Goal: Check status: Check status

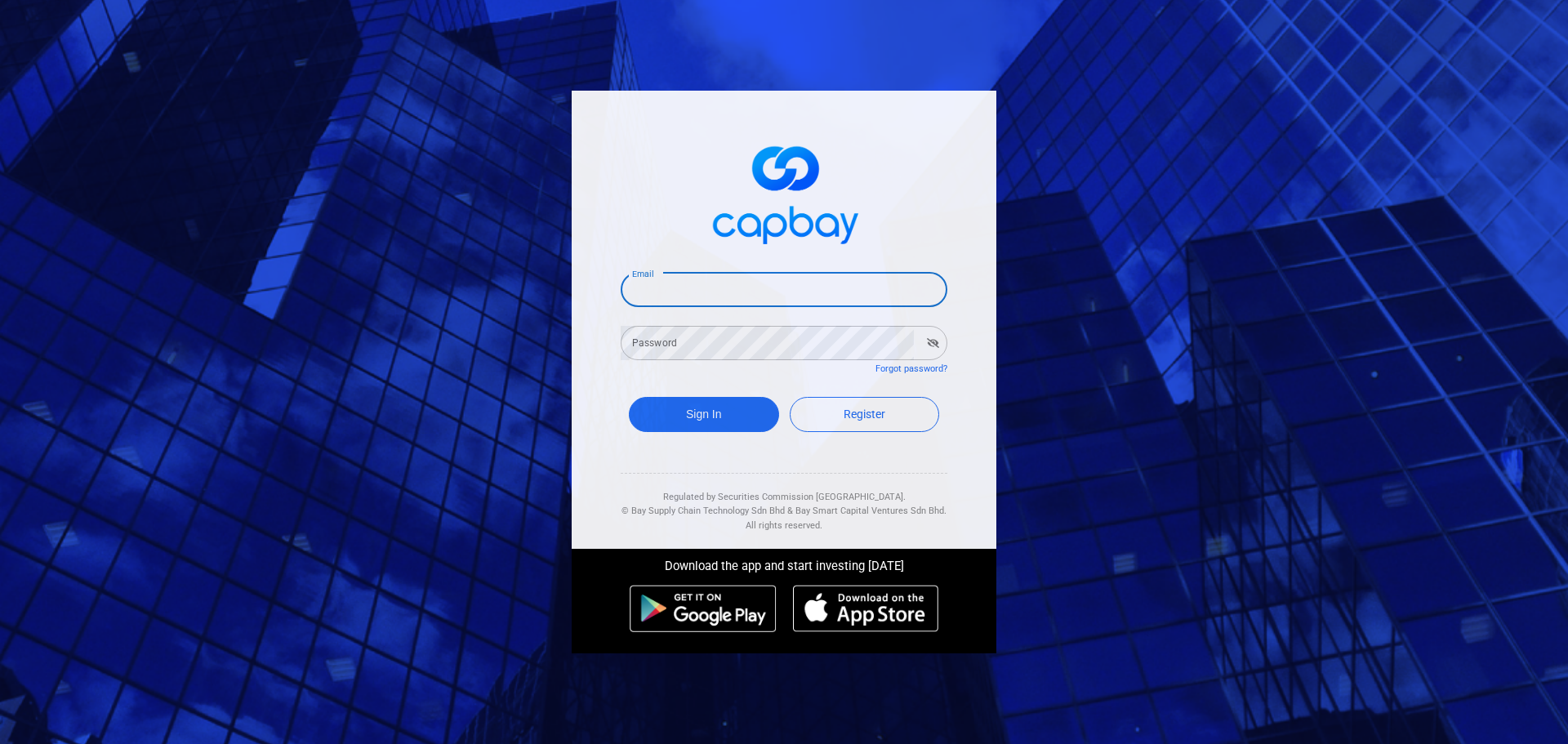
click at [756, 275] on input "Email" at bounding box center [784, 290] width 327 height 34
type input "[EMAIL_ADDRESS][DOMAIN_NAME]"
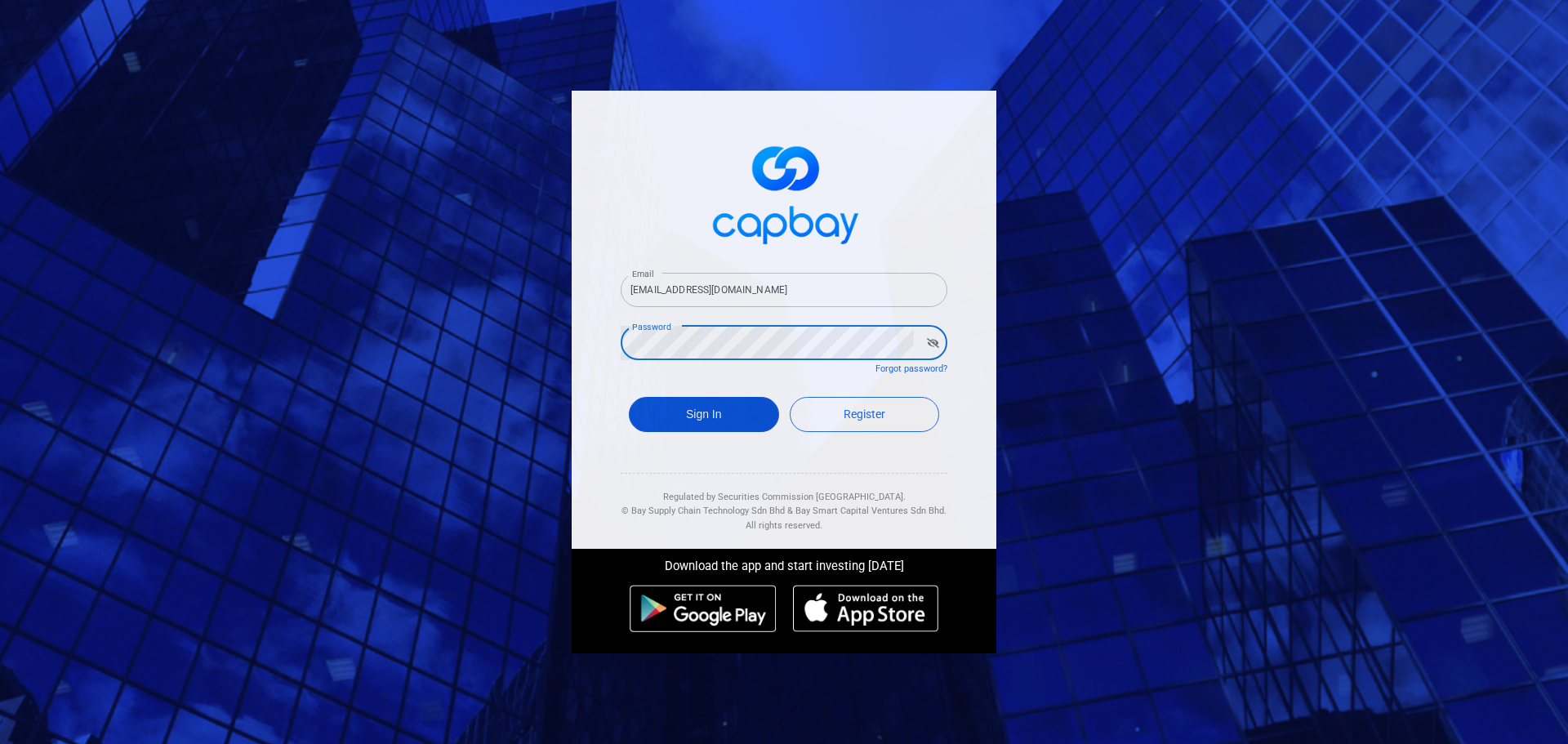
click at [736, 403] on button "Sign In" at bounding box center [704, 414] width 150 height 35
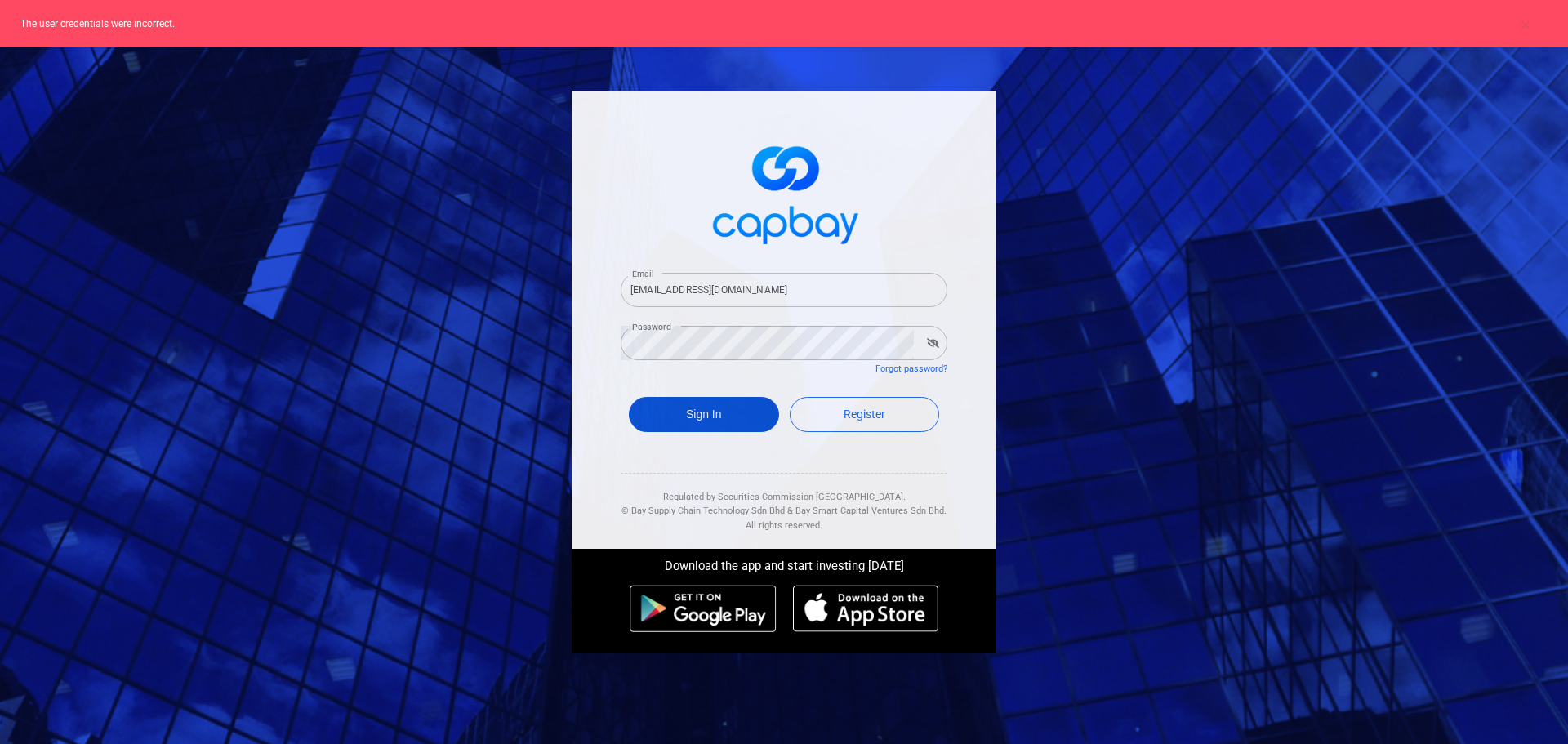
click at [699, 421] on button "Sign In" at bounding box center [704, 414] width 150 height 35
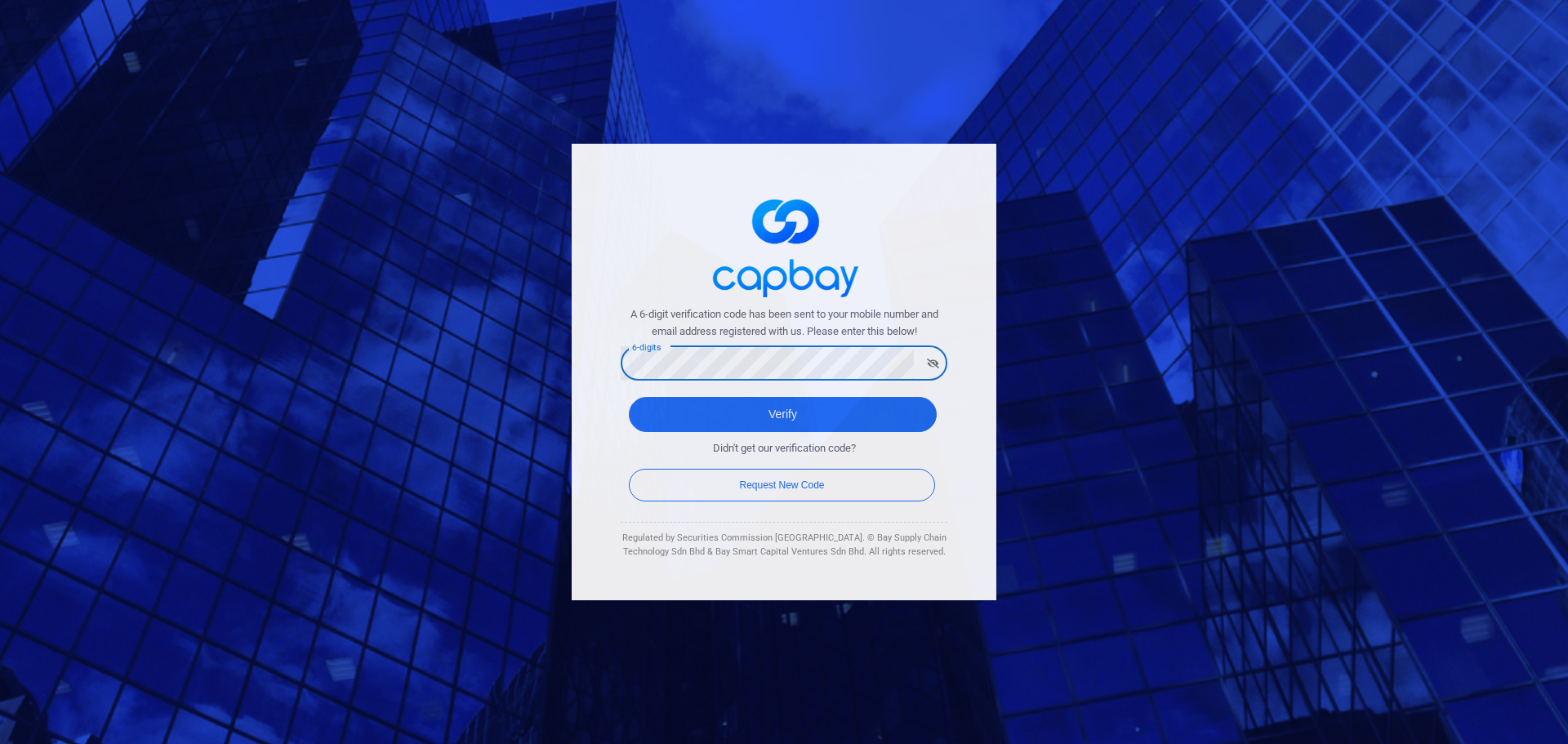
click at [930, 366] on icon "button" at bounding box center [933, 363] width 12 height 9
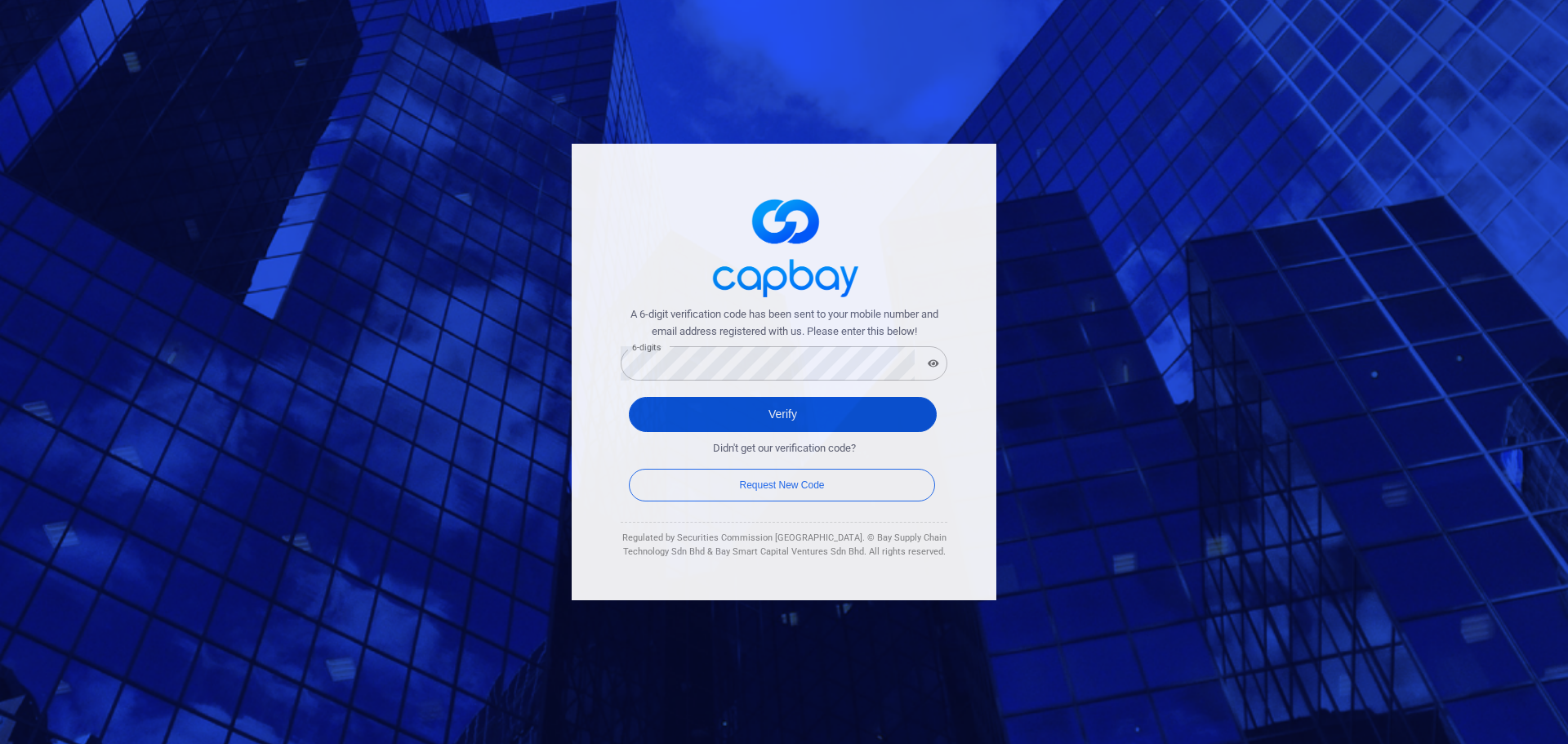
click at [870, 409] on button "Verify" at bounding box center [782, 414] width 308 height 35
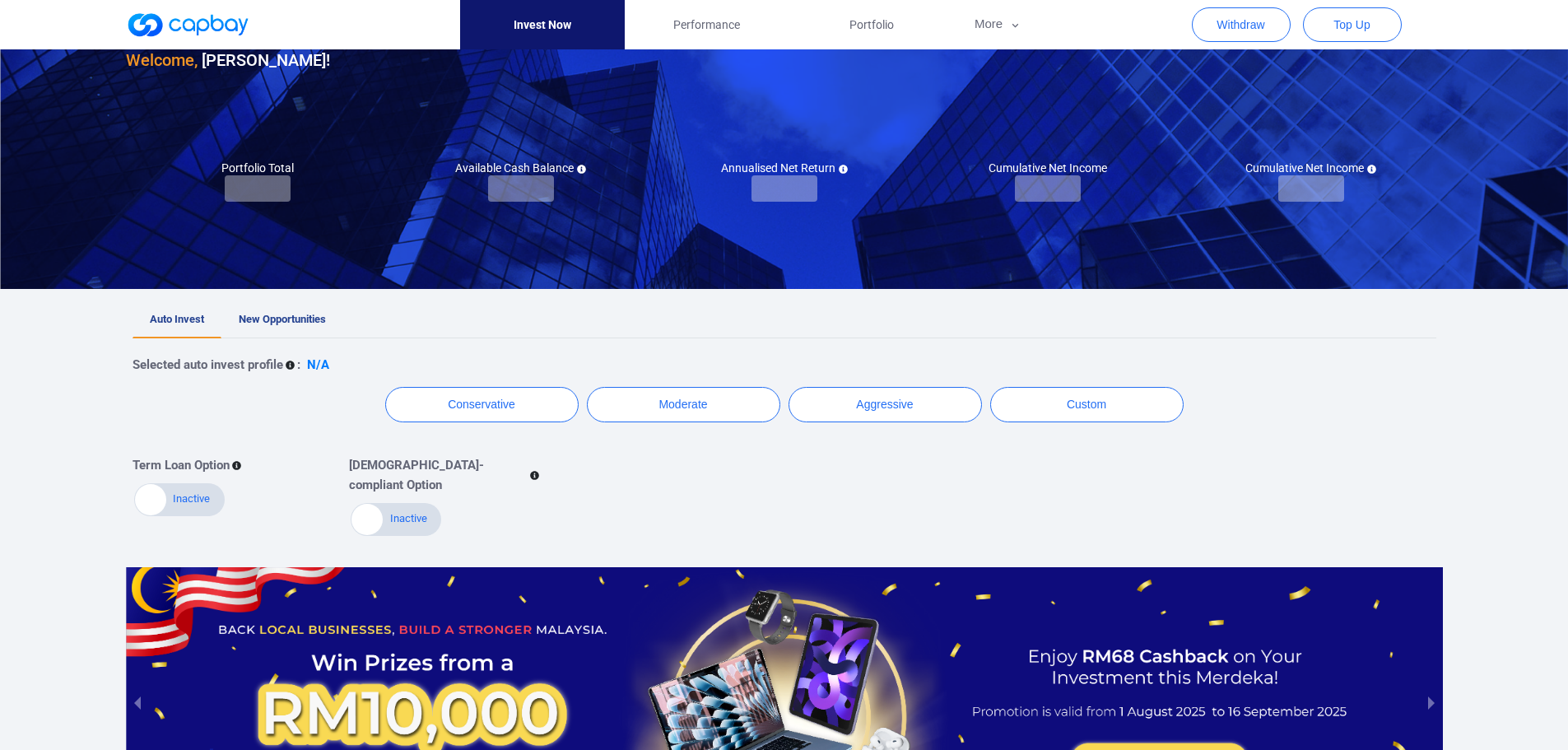
scroll to position [90, 0]
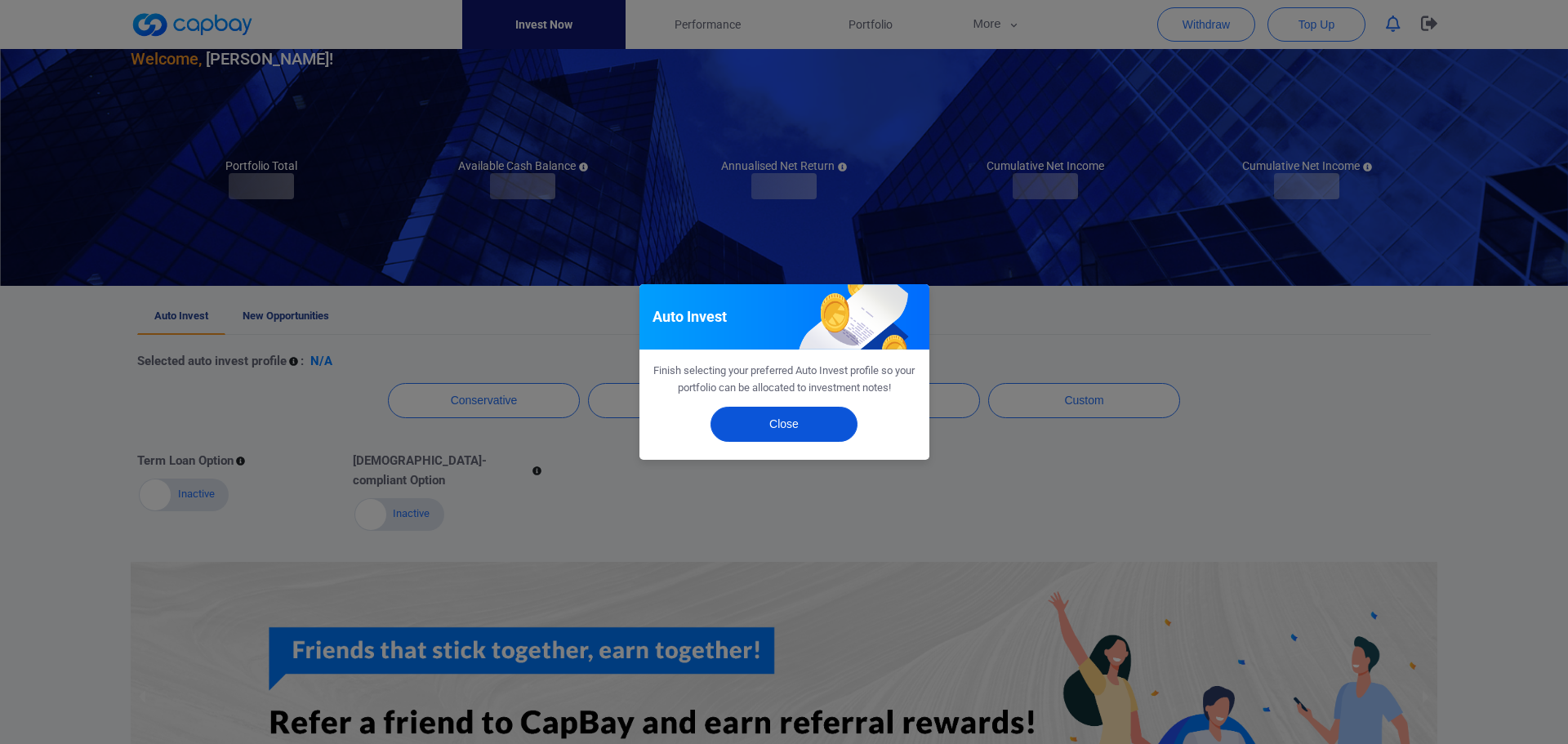
click at [845, 418] on button "Close" at bounding box center [784, 424] width 147 height 35
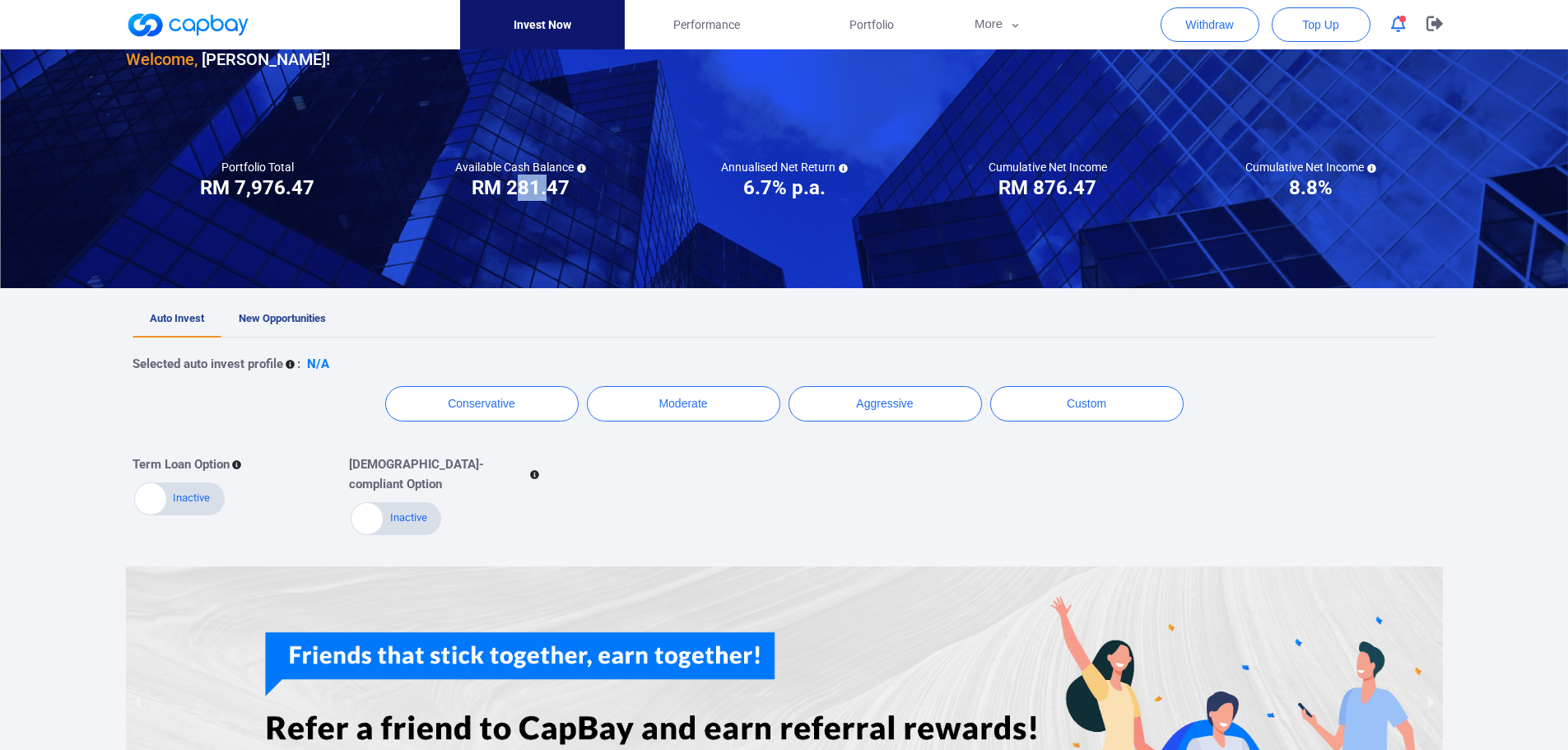
drag, startPoint x: 522, startPoint y: 189, endPoint x: 548, endPoint y: 189, distance: 26.0
click at [548, 189] on h3 "RM 281.47" at bounding box center [521, 188] width 98 height 26
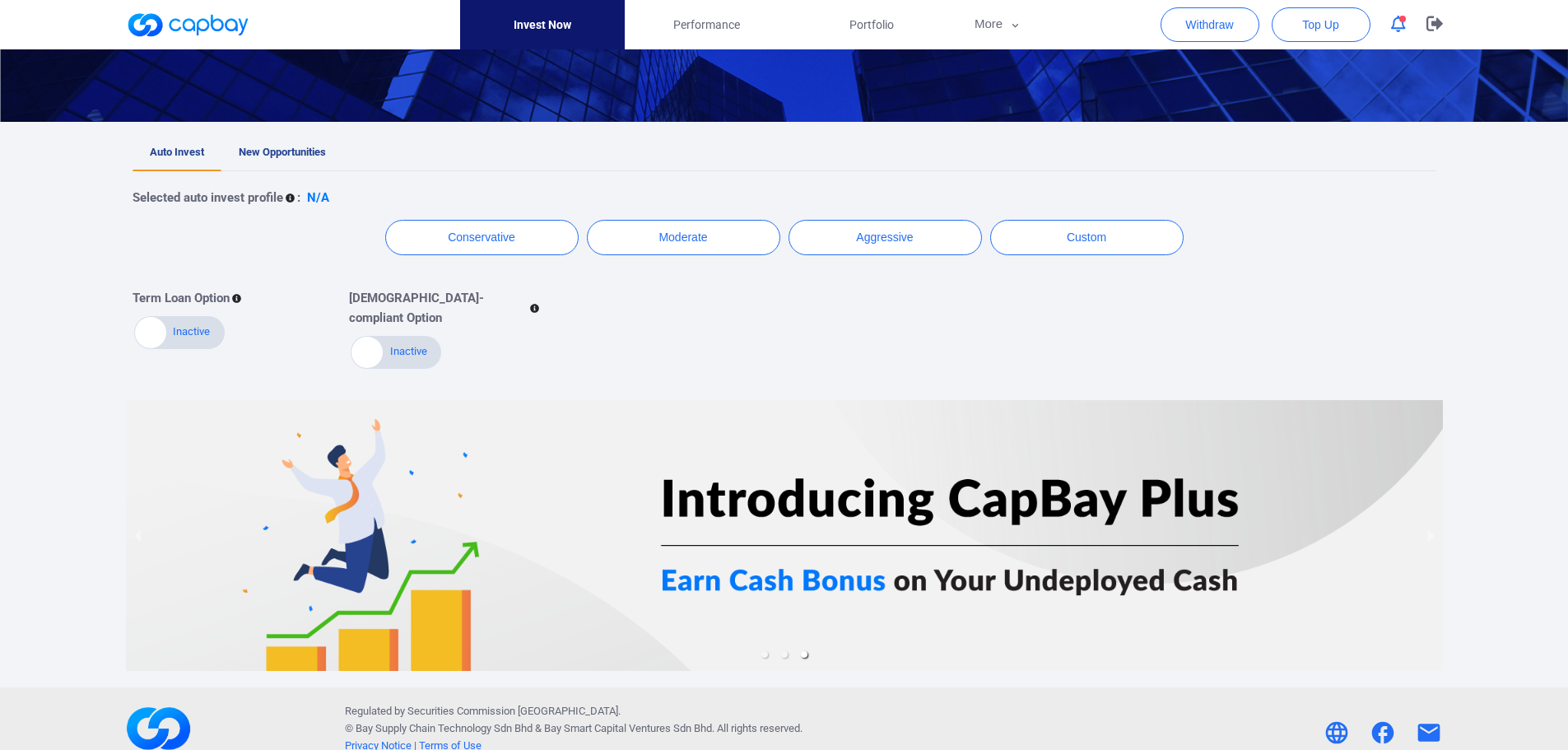
scroll to position [9, 0]
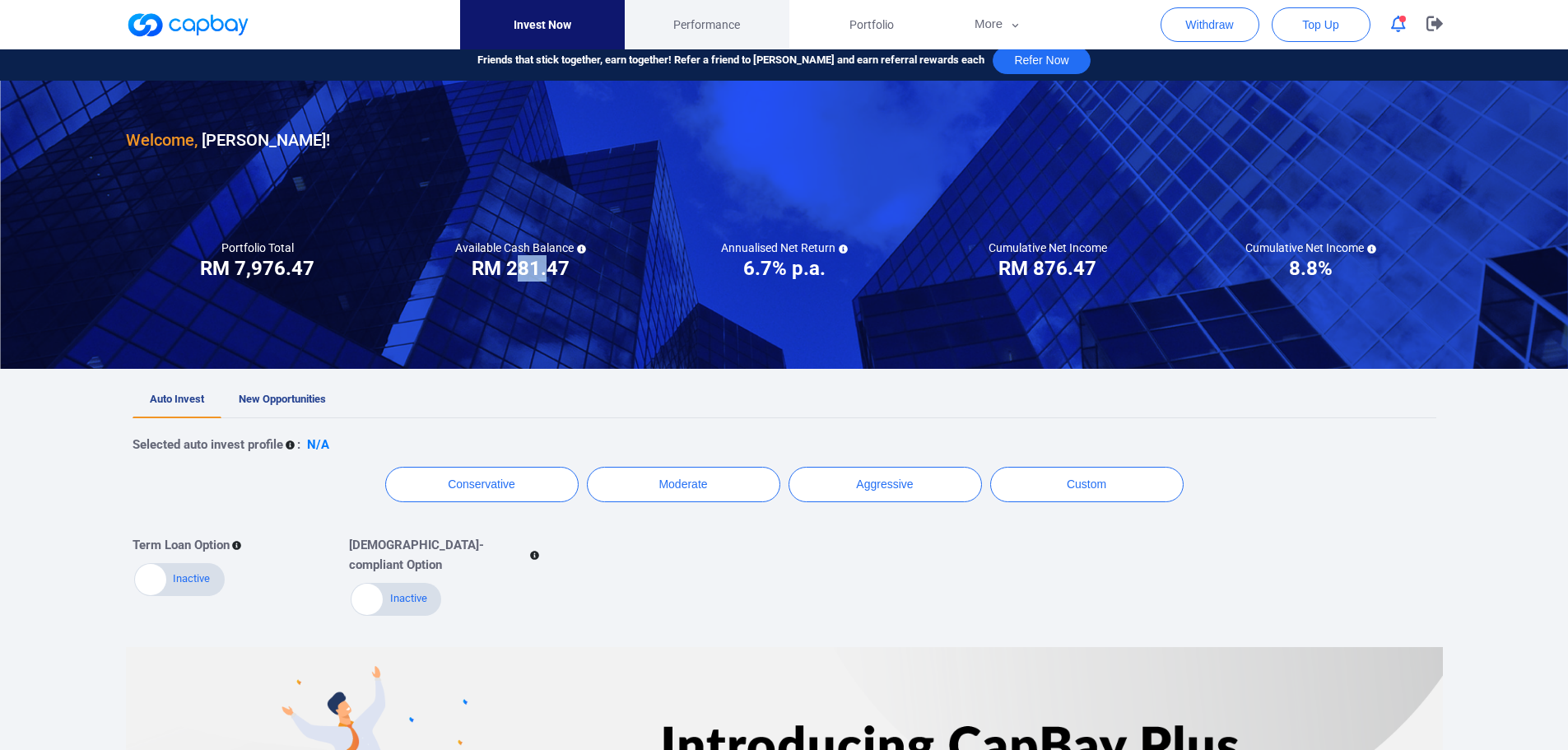
click at [696, 35] on link "Performance" at bounding box center [707, 24] width 164 height 50
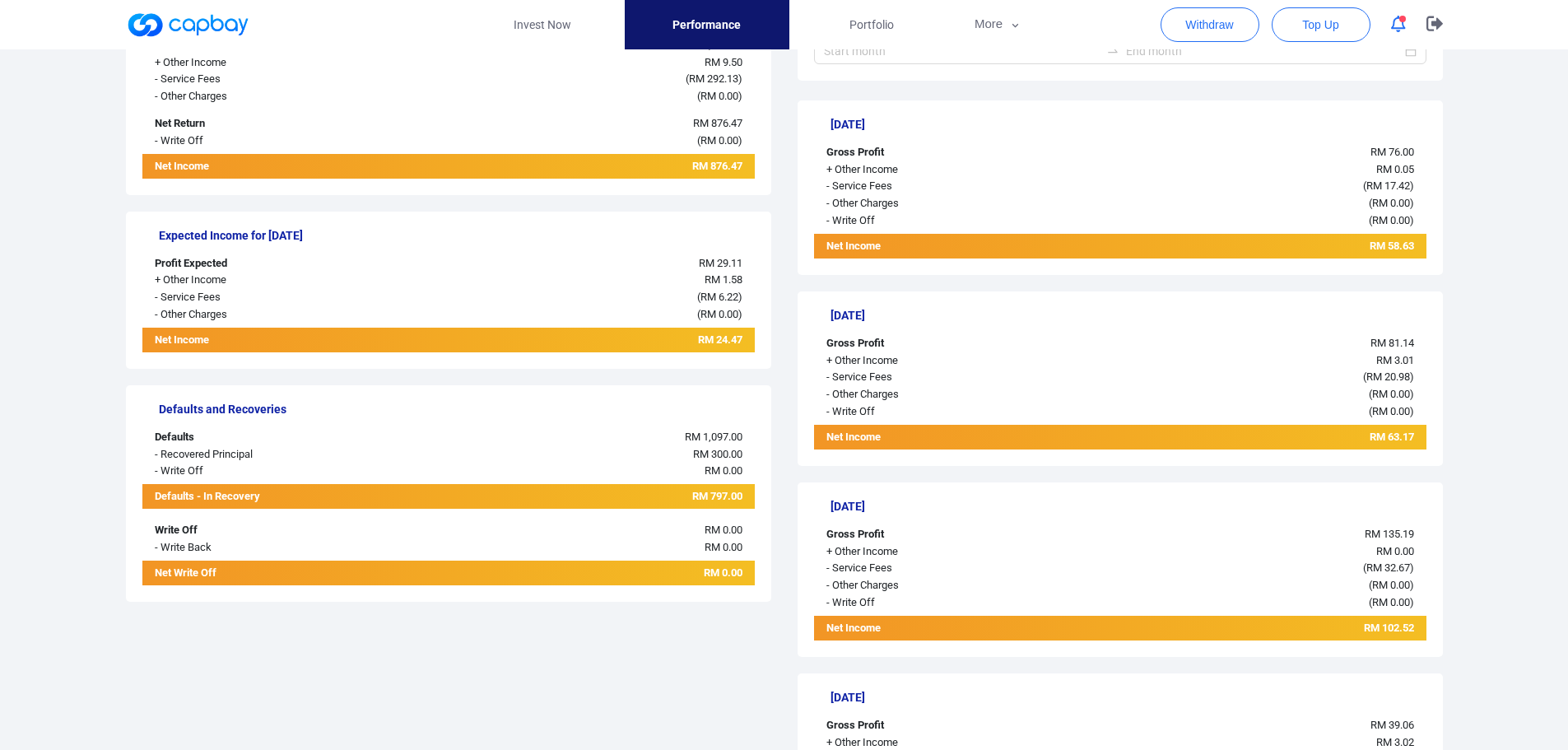
scroll to position [412, 0]
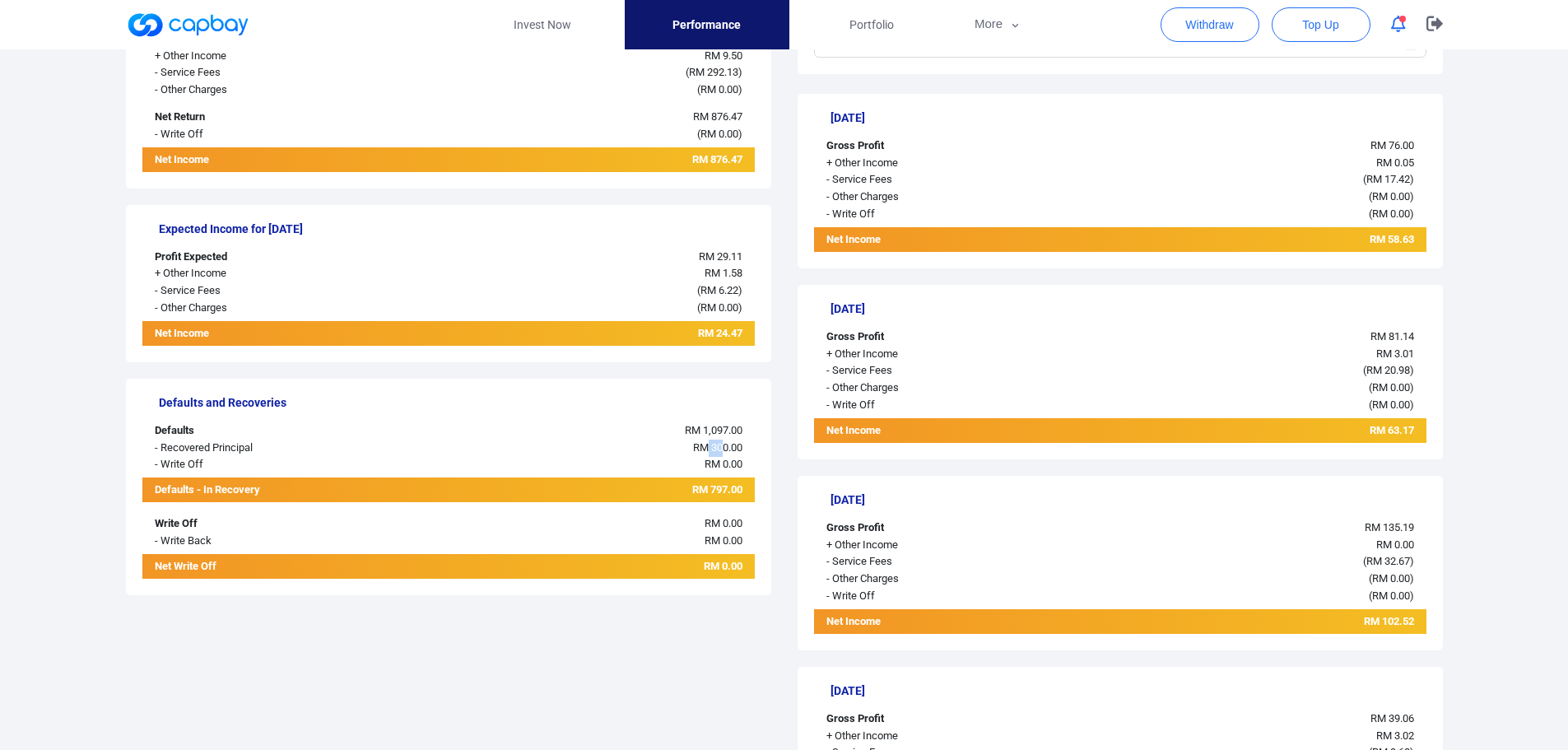
drag, startPoint x: 707, startPoint y: 446, endPoint x: 719, endPoint y: 444, distance: 12.2
click at [719, 444] on span "RM 300.00" at bounding box center [717, 448] width 50 height 12
drag, startPoint x: 684, startPoint y: 492, endPoint x: 759, endPoint y: 488, distance: 75.1
click at [759, 488] on div "Defaults and Recoveries Defaults RM 1,097.00 - Recovered Principal RM 300.00 - …" at bounding box center [448, 487] width 646 height 216
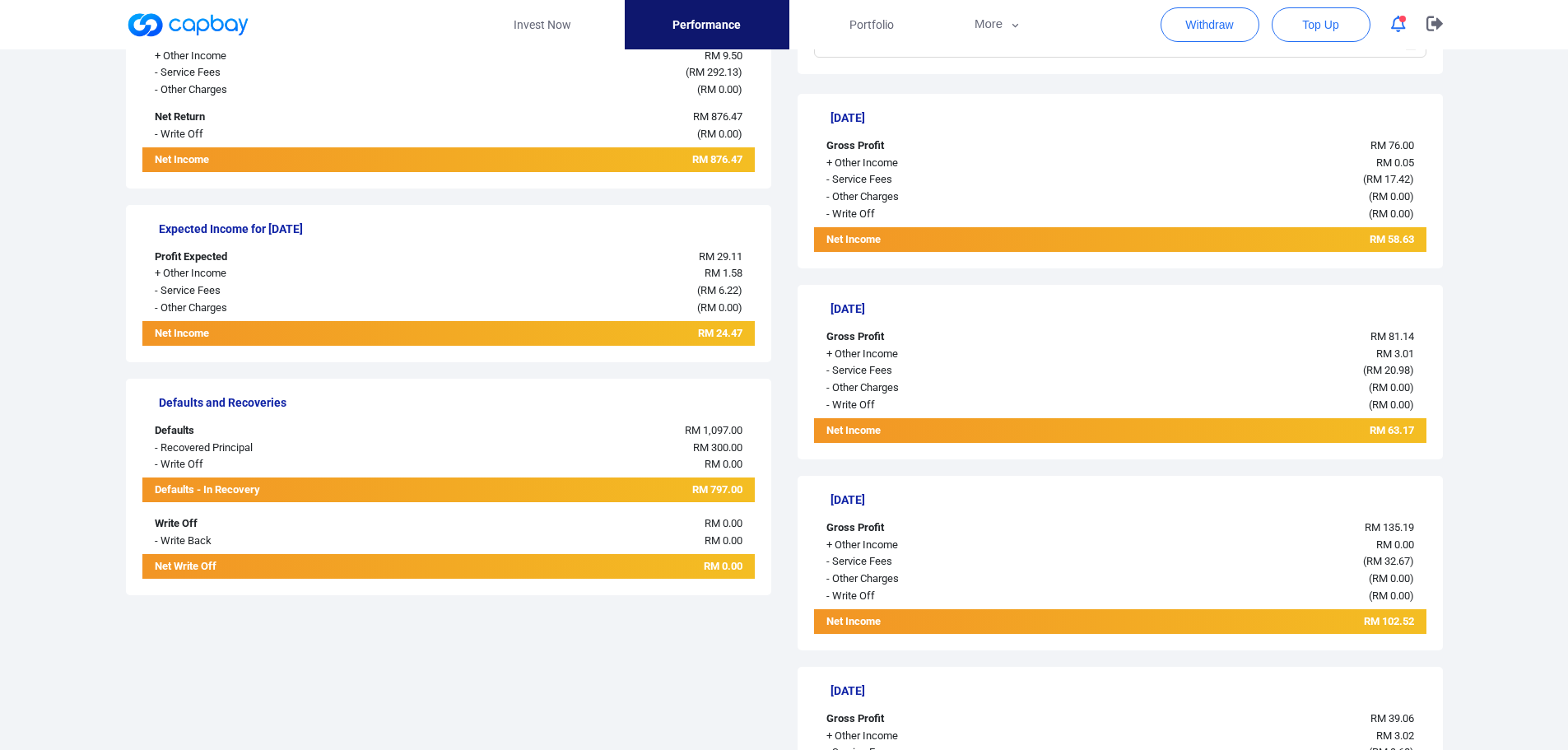
scroll to position [164, 0]
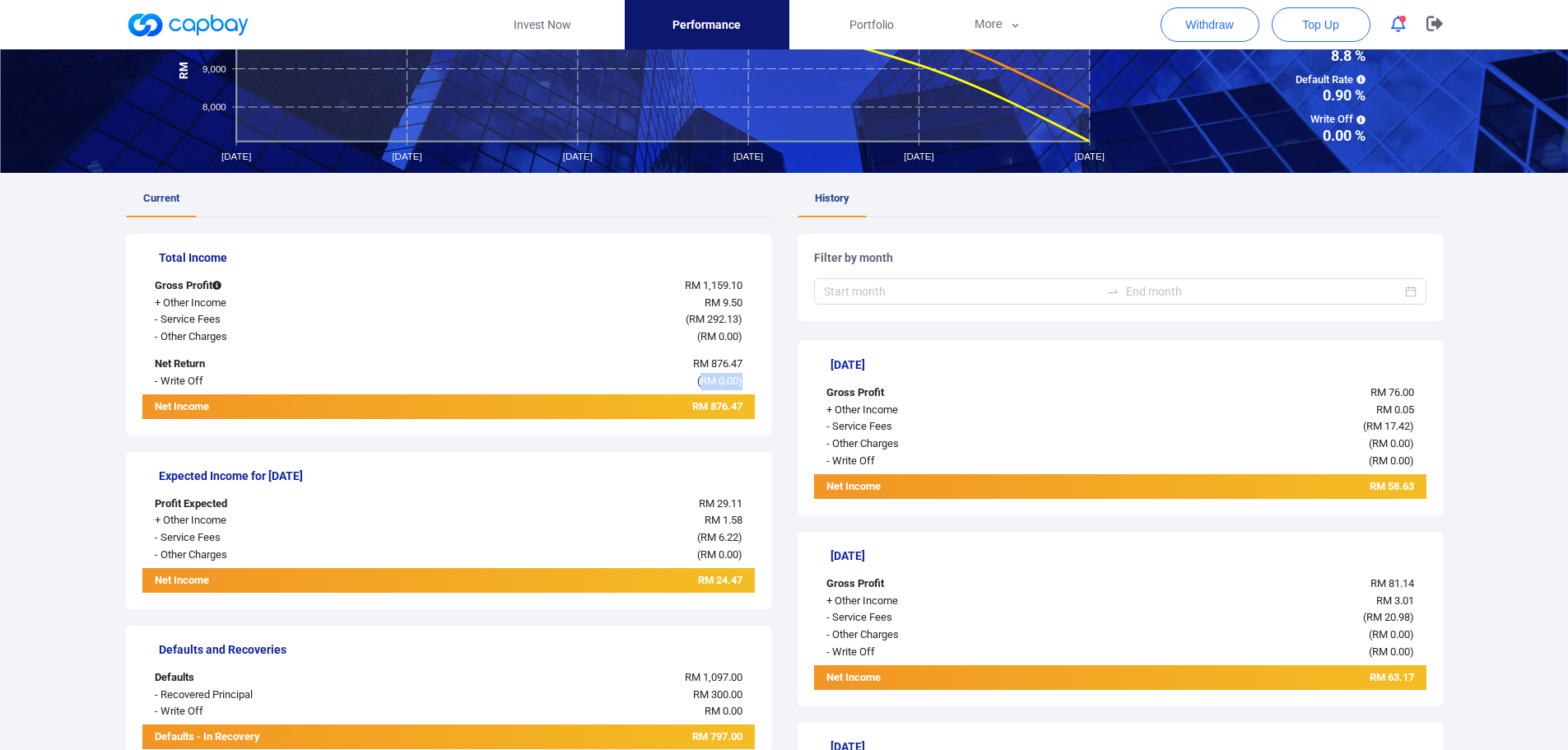
drag, startPoint x: 702, startPoint y: 379, endPoint x: 743, endPoint y: 382, distance: 41.1
click at [743, 382] on div "( RM 0.00 )" at bounding box center [575, 382] width 357 height 17
drag, startPoint x: 741, startPoint y: 369, endPoint x: 679, endPoint y: 282, distance: 106.8
click at [679, 282] on div "Total Income Gross Profit RM 1,159.10 + Other Income RM 9.50 - Service Fees ( R…" at bounding box center [448, 335] width 646 height 202
click at [679, 289] on div "RM 1,159.10" at bounding box center [575, 286] width 357 height 17
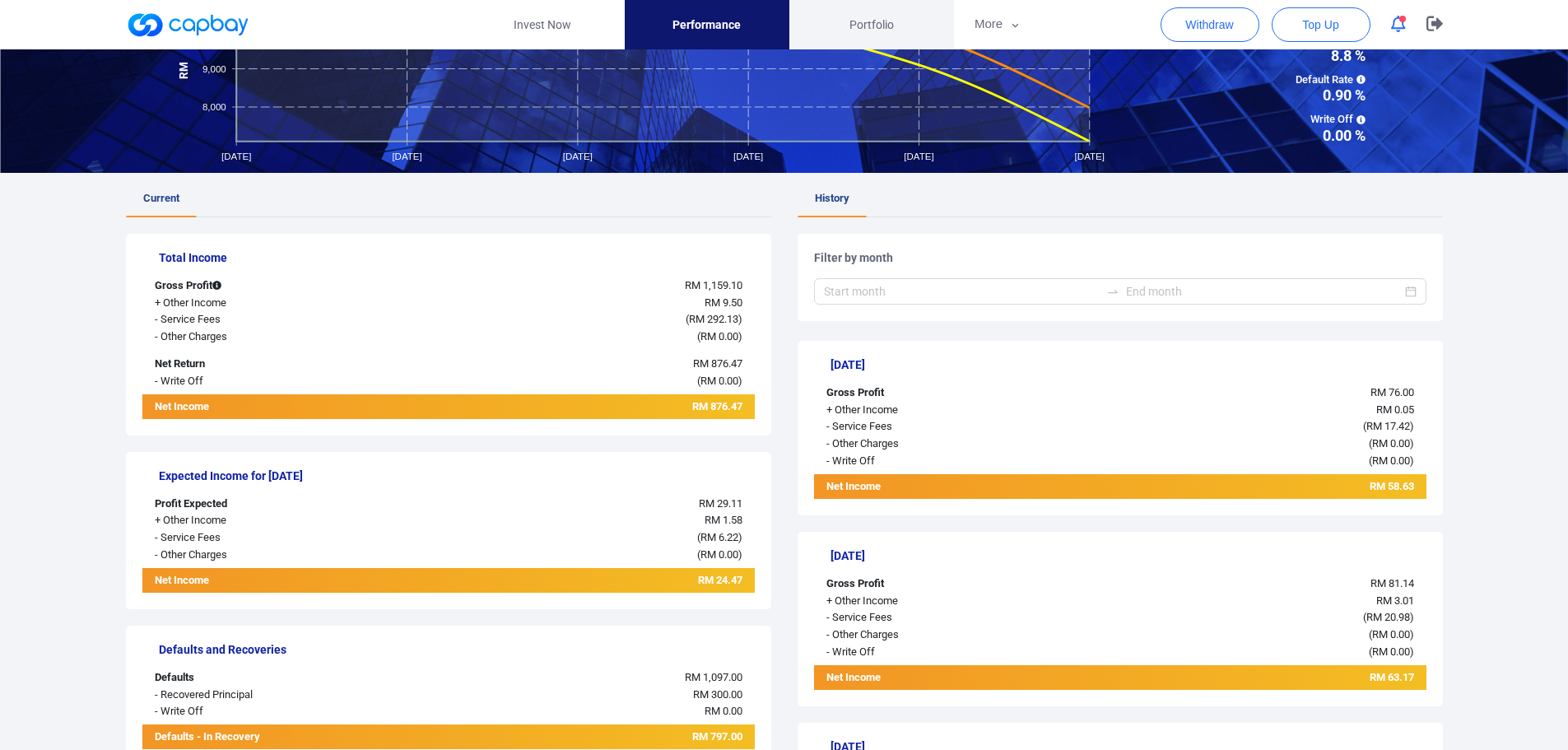
click at [876, 25] on span "Portfolio" at bounding box center [871, 24] width 44 height 18
